Goal: Find specific page/section: Find specific page/section

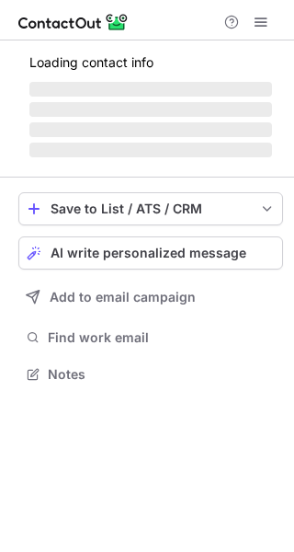
scroll to position [356, 294]
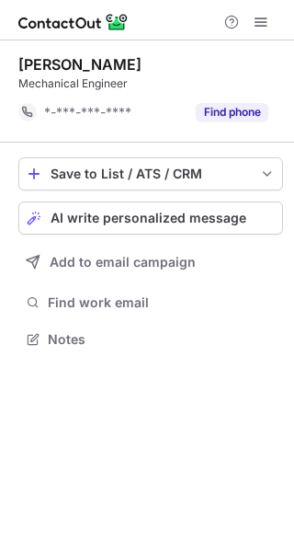
scroll to position [326, 294]
